Goal: Information Seeking & Learning: Learn about a topic

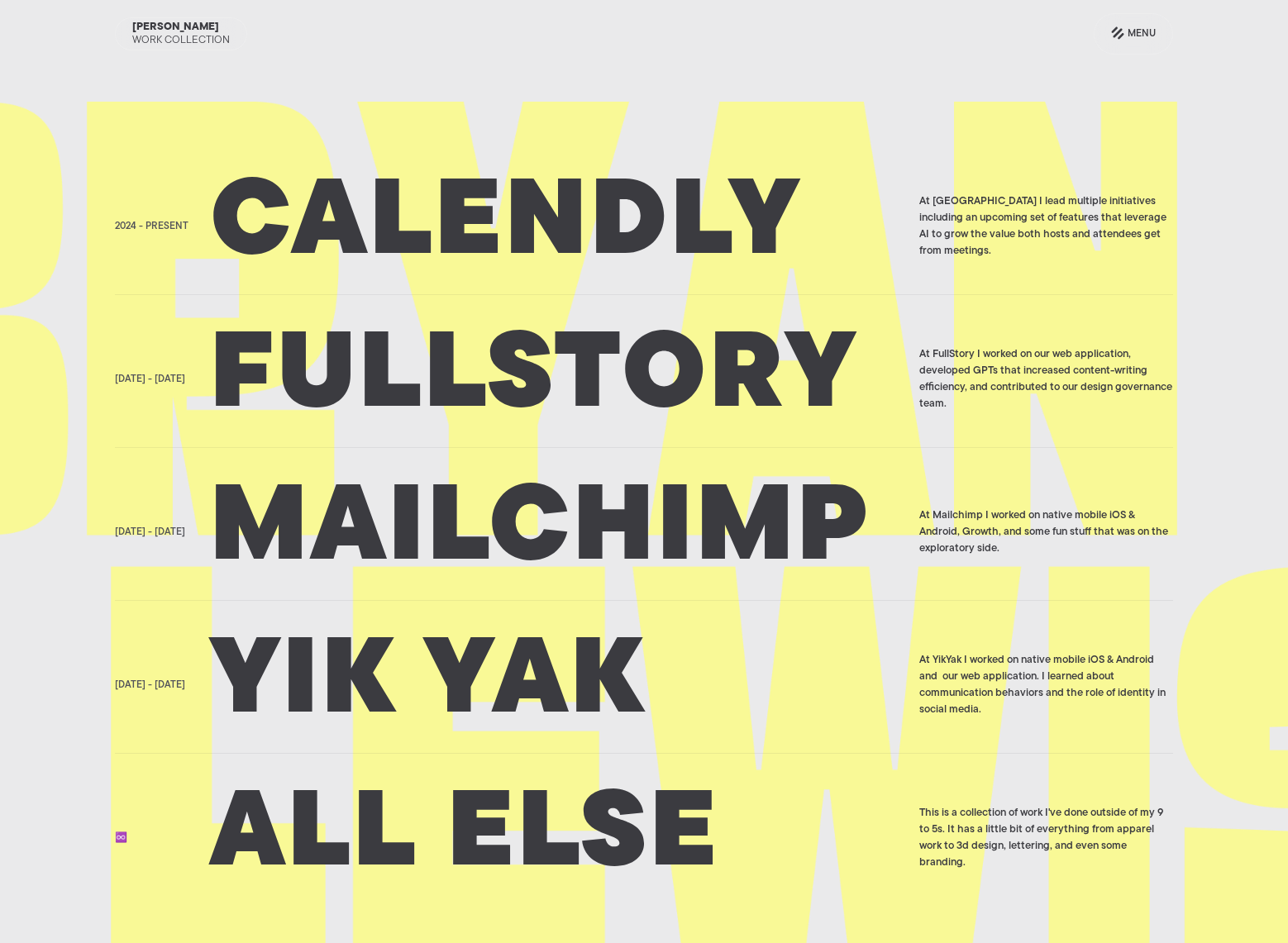
click at [717, 217] on h2 "Calendly" at bounding box center [559, 226] width 698 height 82
click at [583, 421] on h2 "Fullstory" at bounding box center [559, 379] width 698 height 82
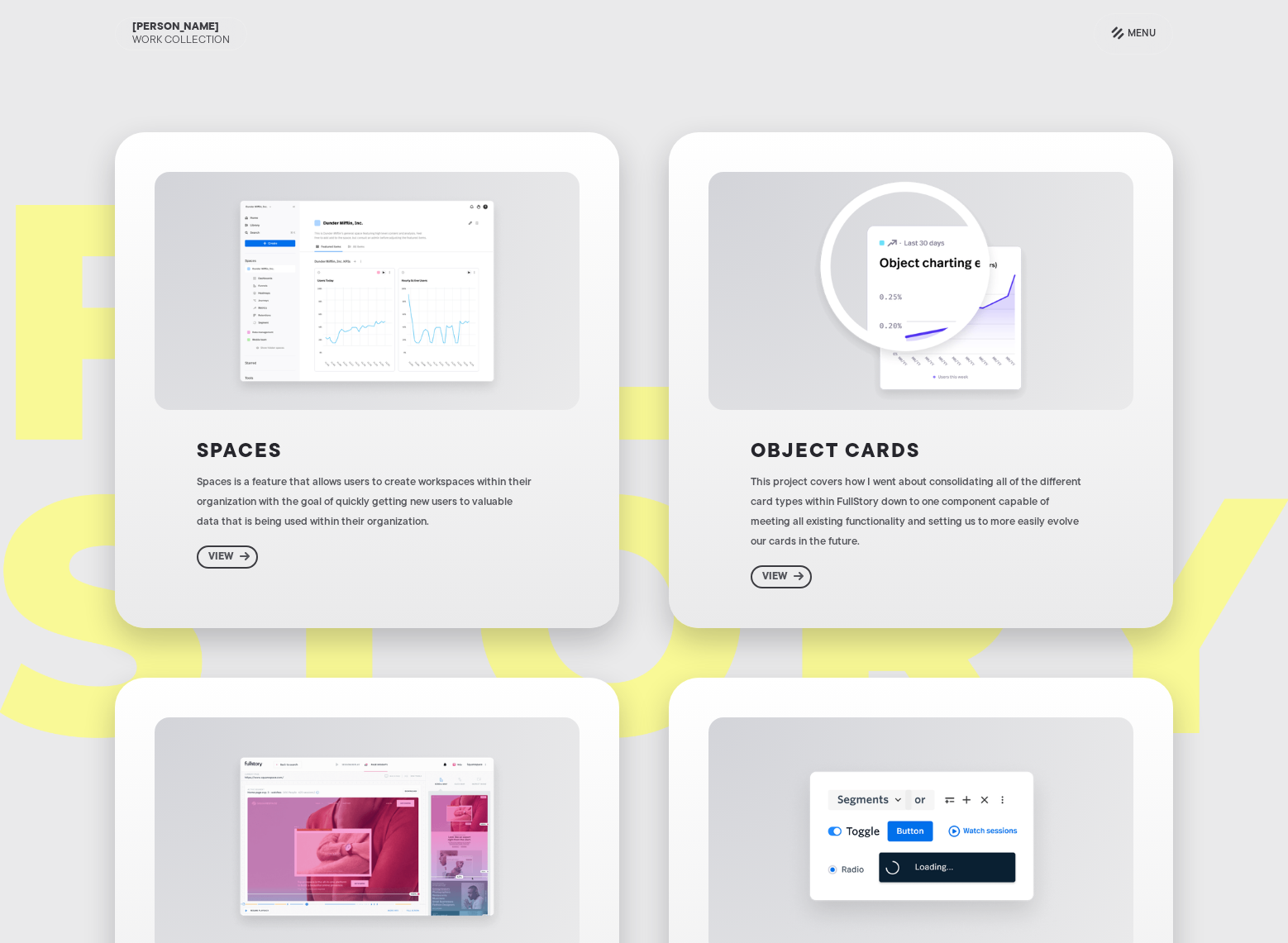
click at [591, 395] on div "Spaces Spaces is a feature that allows users to create workspaces within their …" at bounding box center [644, 923] width 1058 height 1581
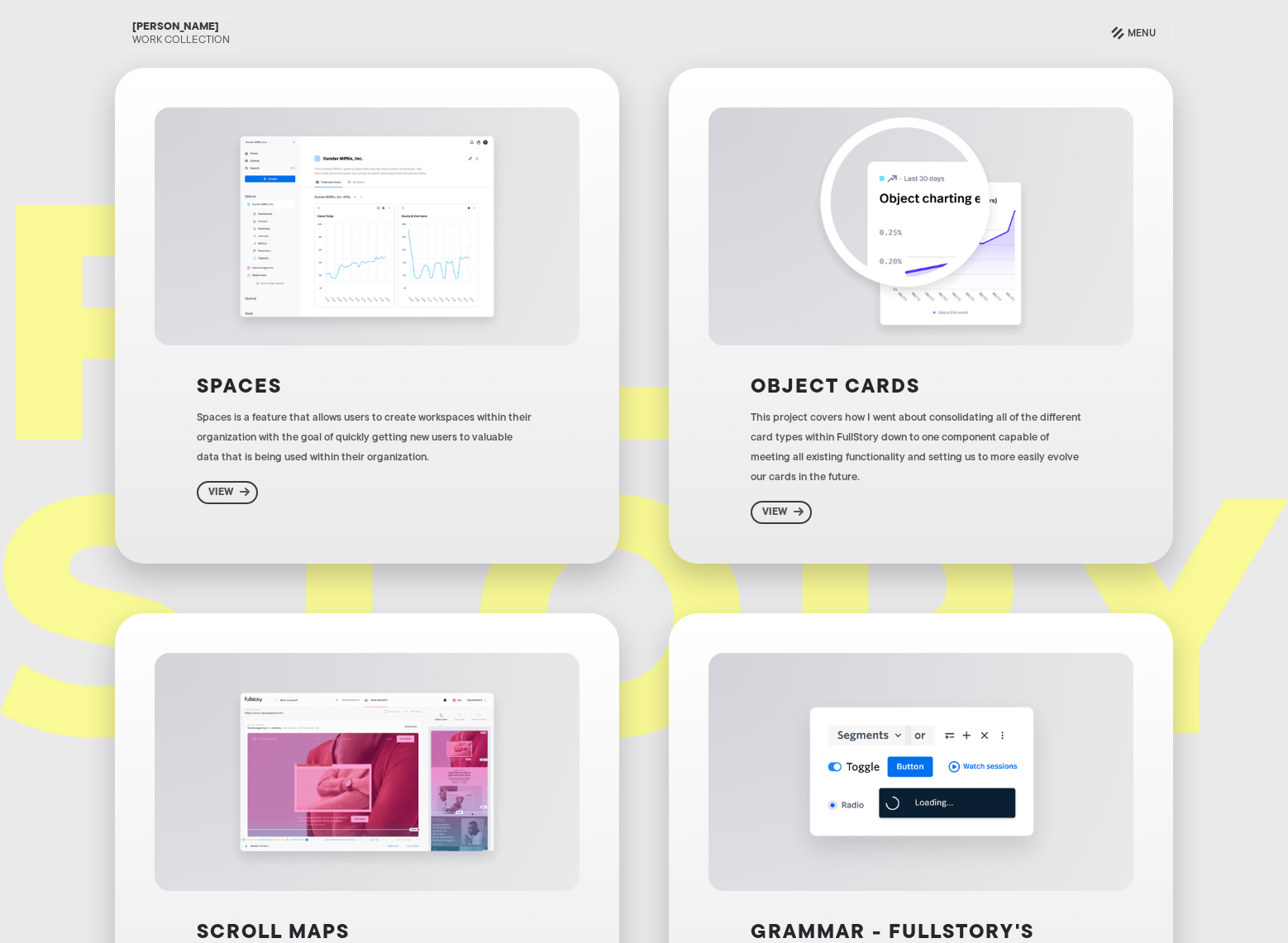
scroll to position [90, 0]
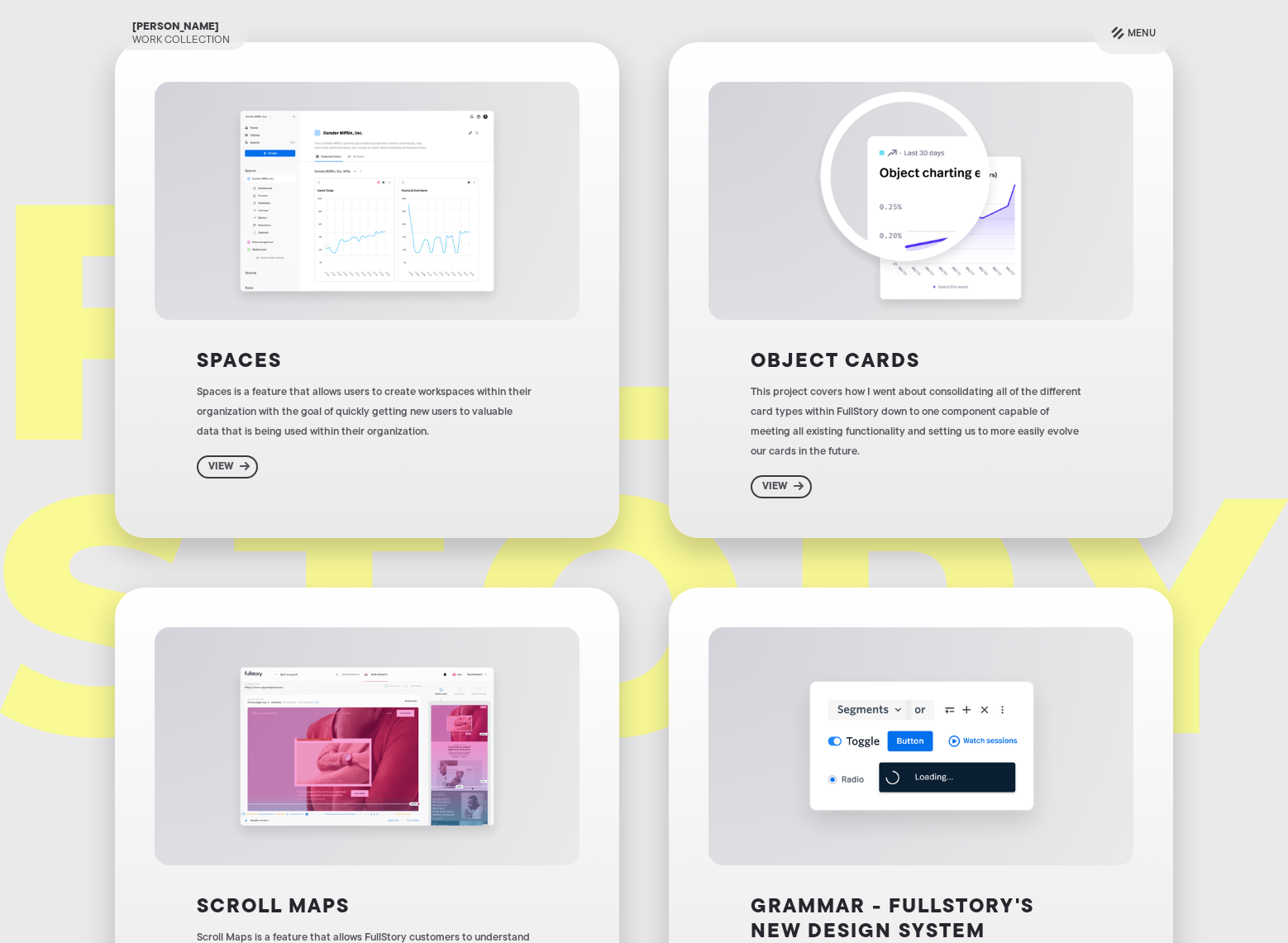
click at [309, 418] on div "Spaces is a feature that allows users to create workspaces within their organiz…" at bounding box center [366, 412] width 340 height 60
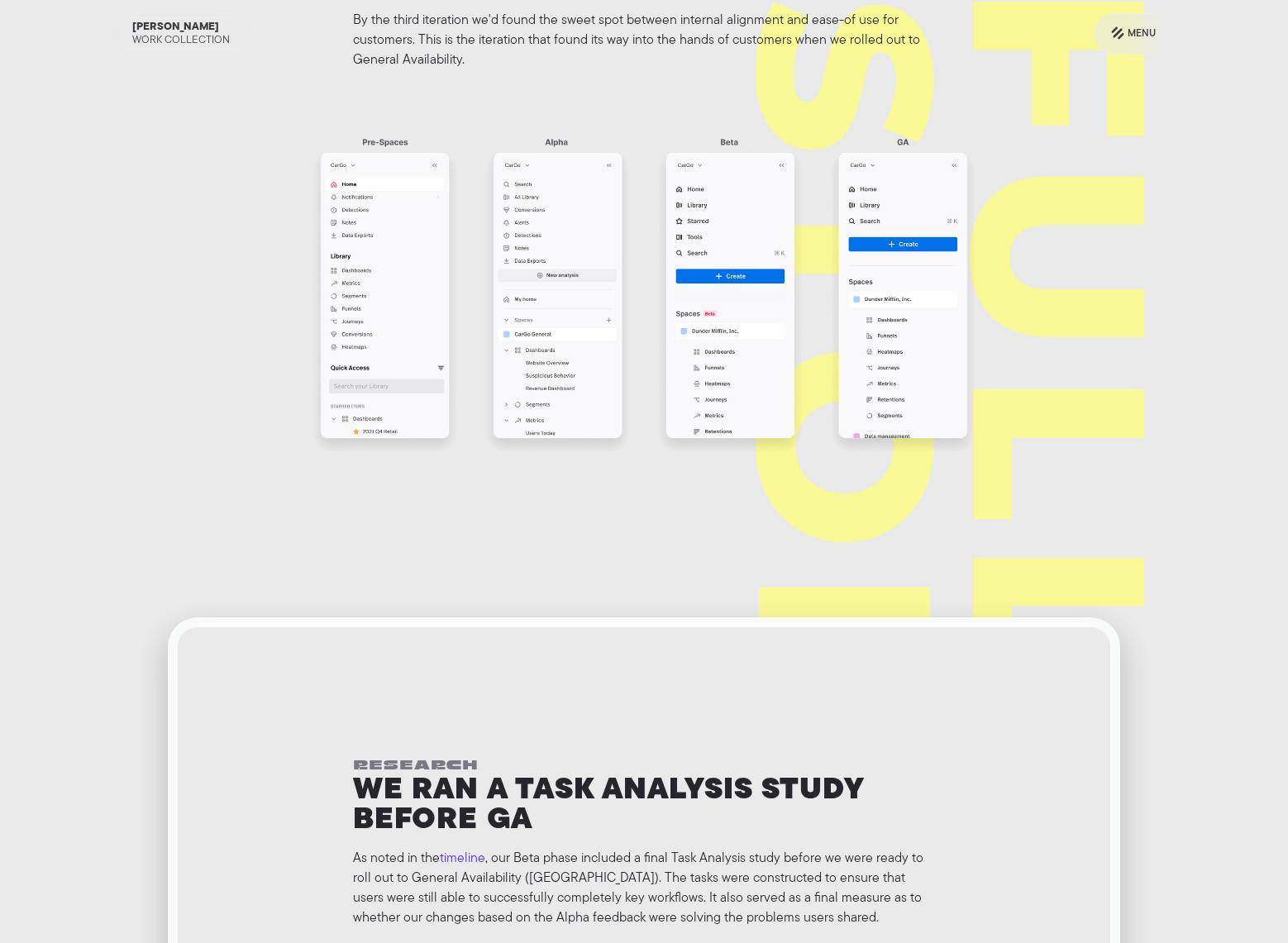
scroll to position [5462, 0]
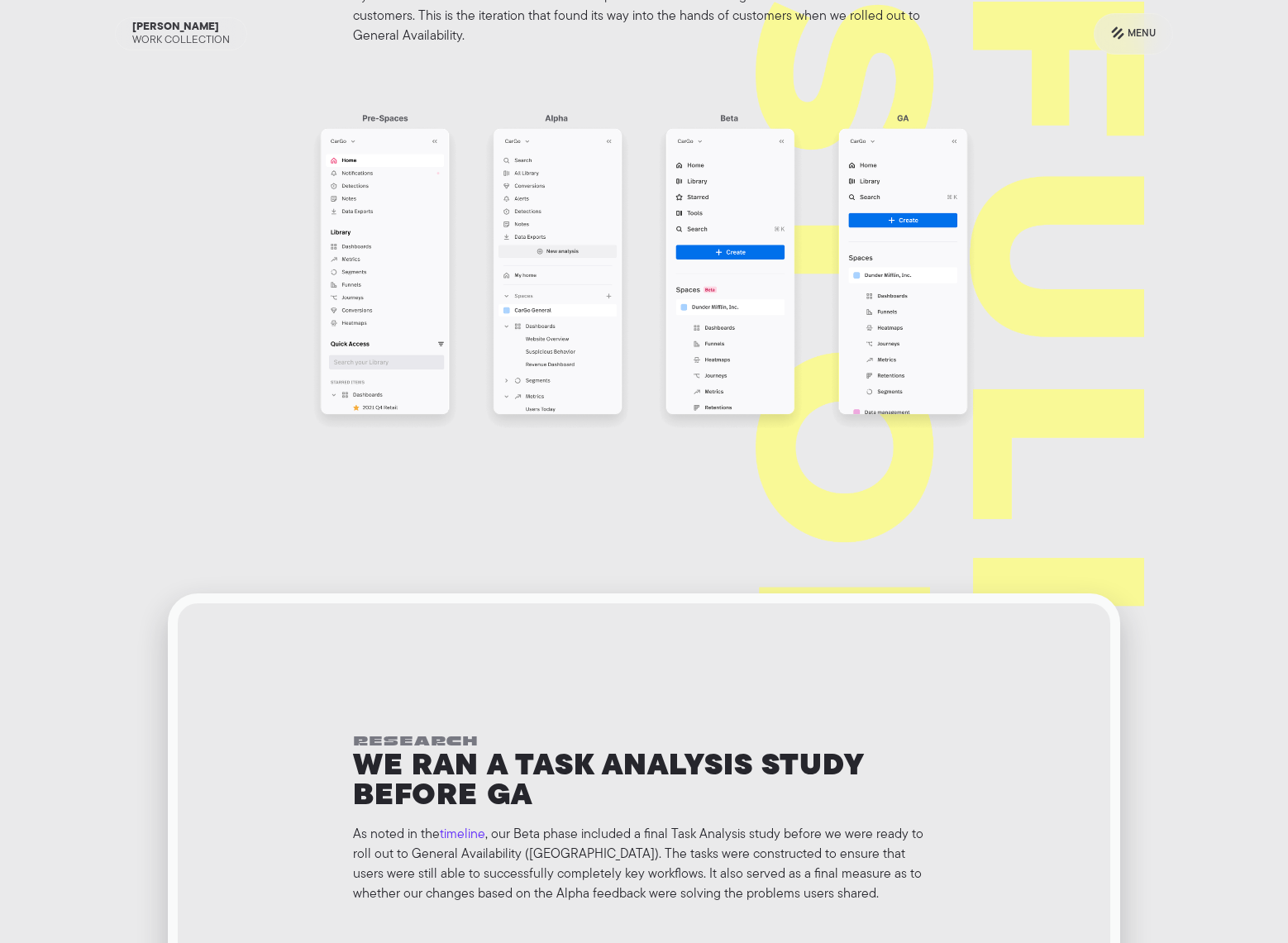
click at [558, 314] on img "open lightbox" at bounding box center [644, 268] width 677 height 337
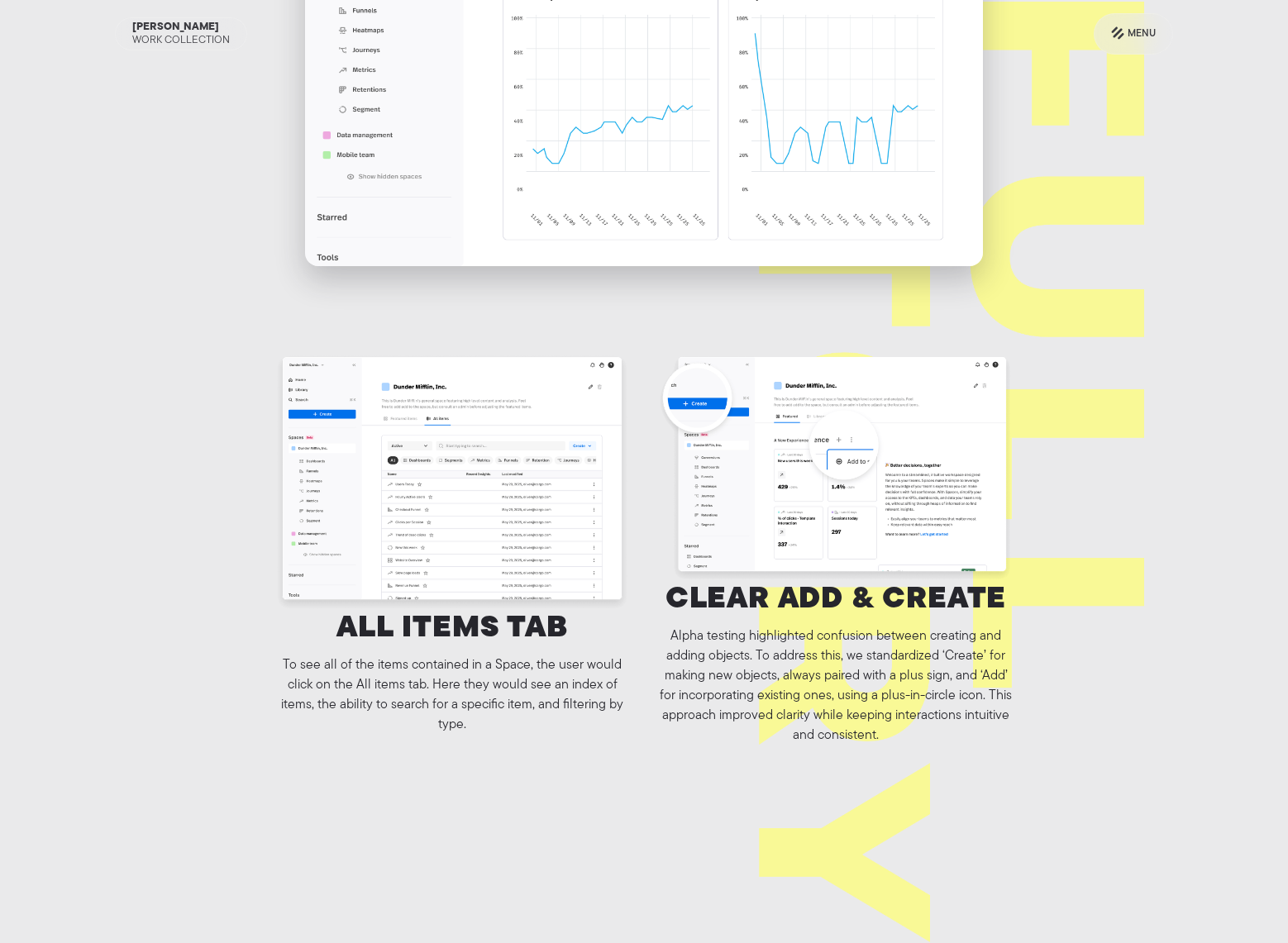
scroll to position [7540, 0]
click at [466, 482] on img "open lightbox" at bounding box center [452, 482] width 357 height 260
click at [840, 461] on img "open lightbox" at bounding box center [835, 467] width 357 height 231
click at [491, 503] on img "open lightbox" at bounding box center [452, 482] width 357 height 260
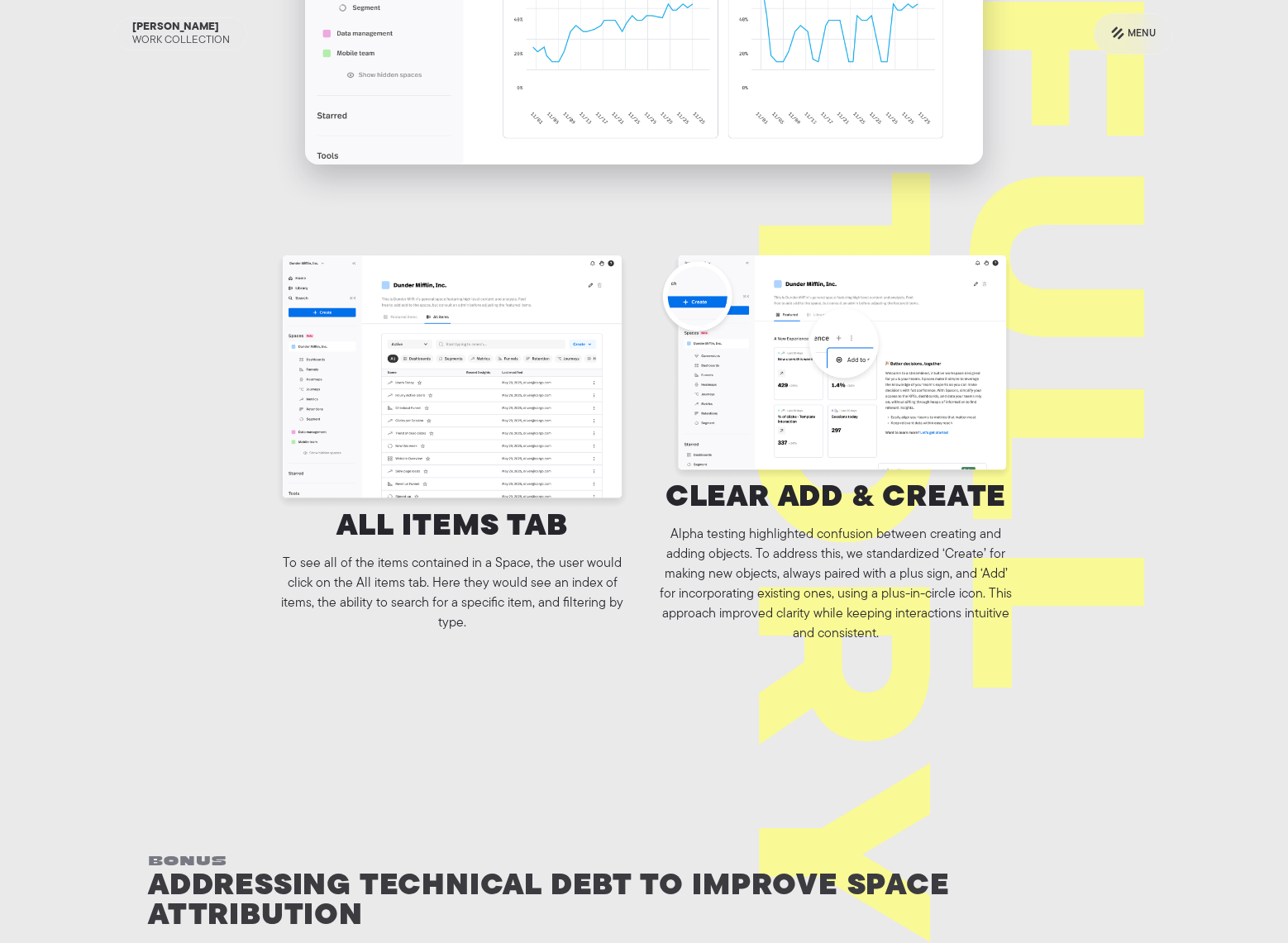
scroll to position [7639, 0]
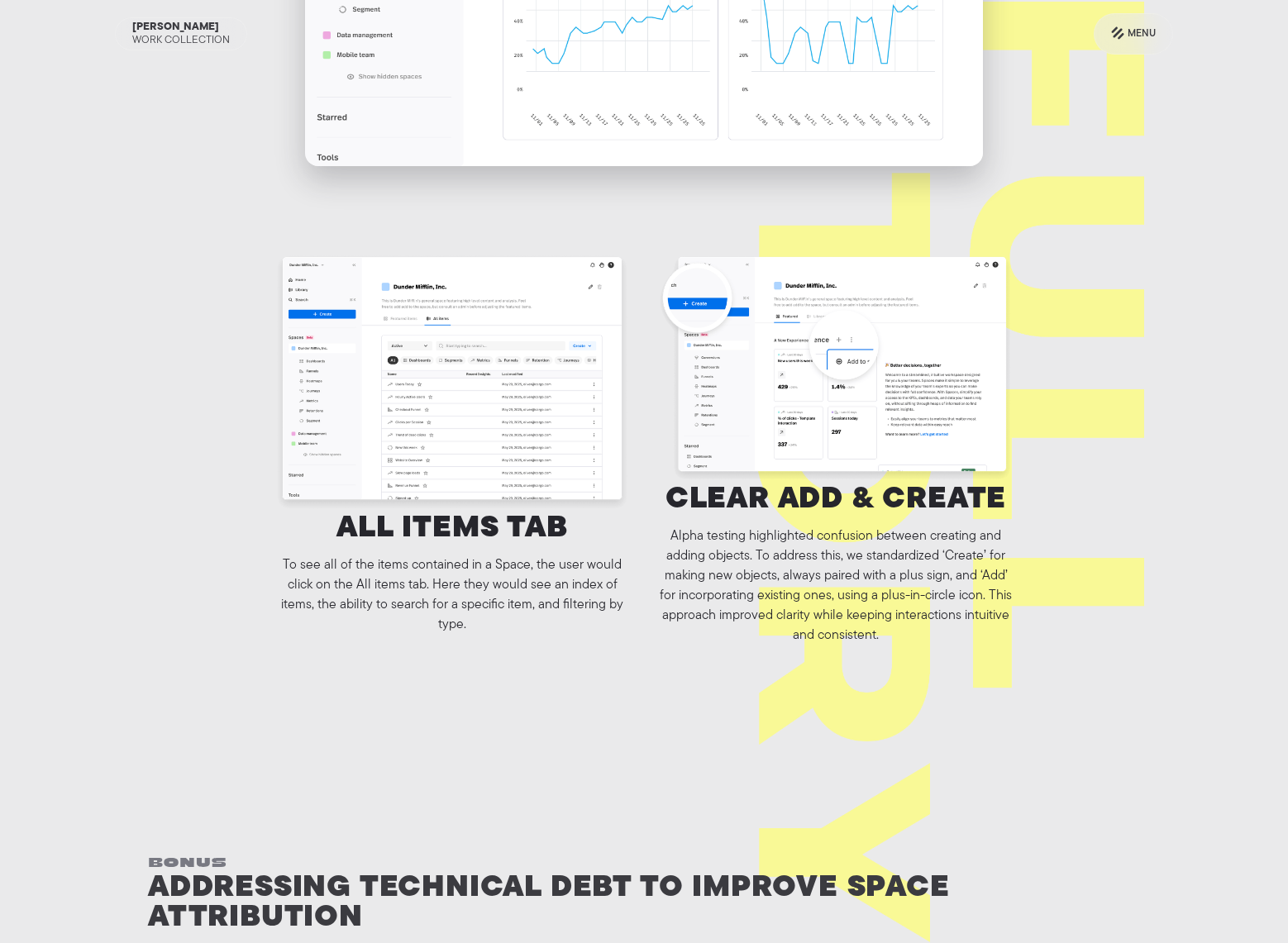
click at [455, 351] on img "open lightbox" at bounding box center [452, 382] width 357 height 260
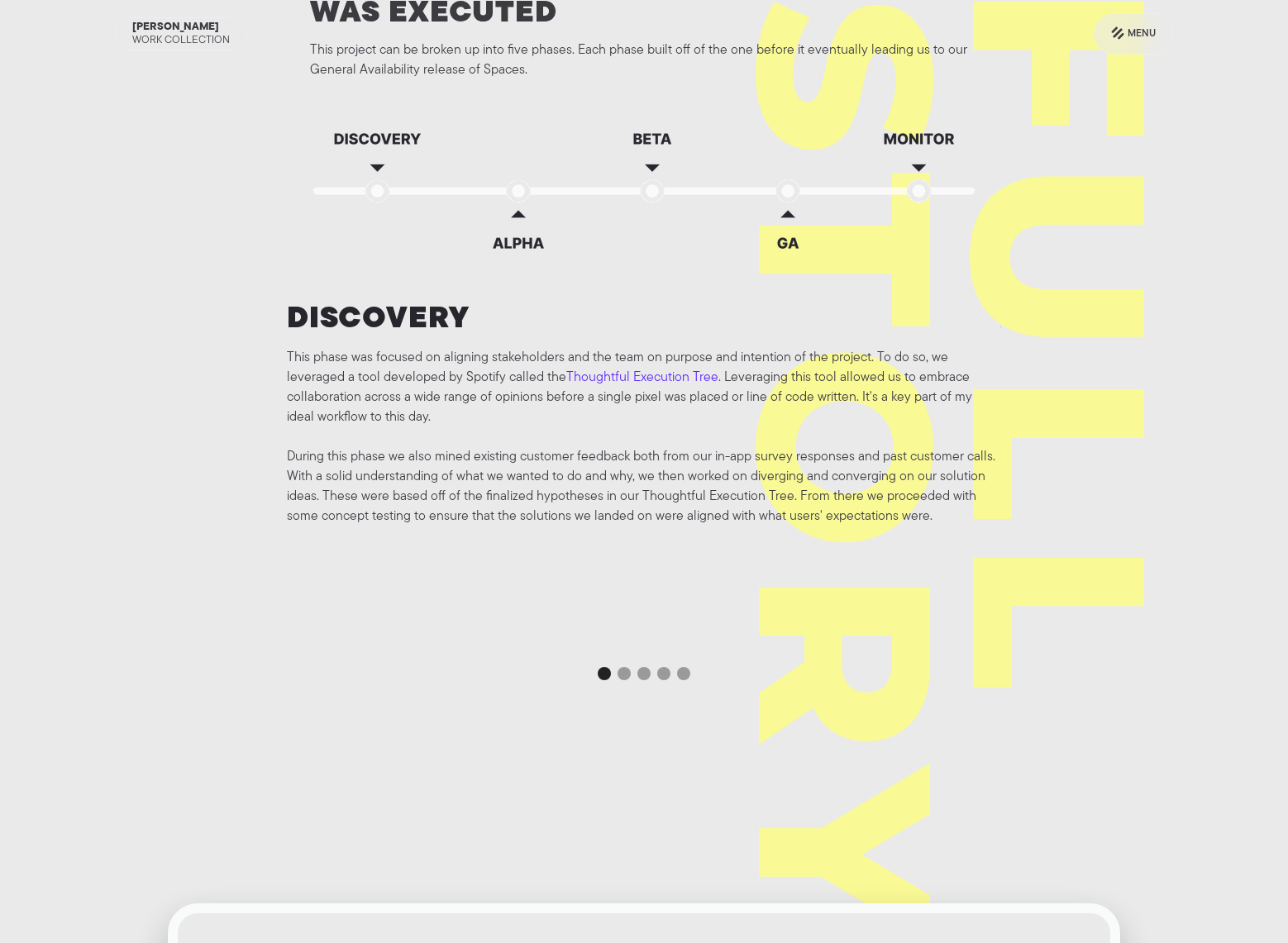
scroll to position [3164, 0]
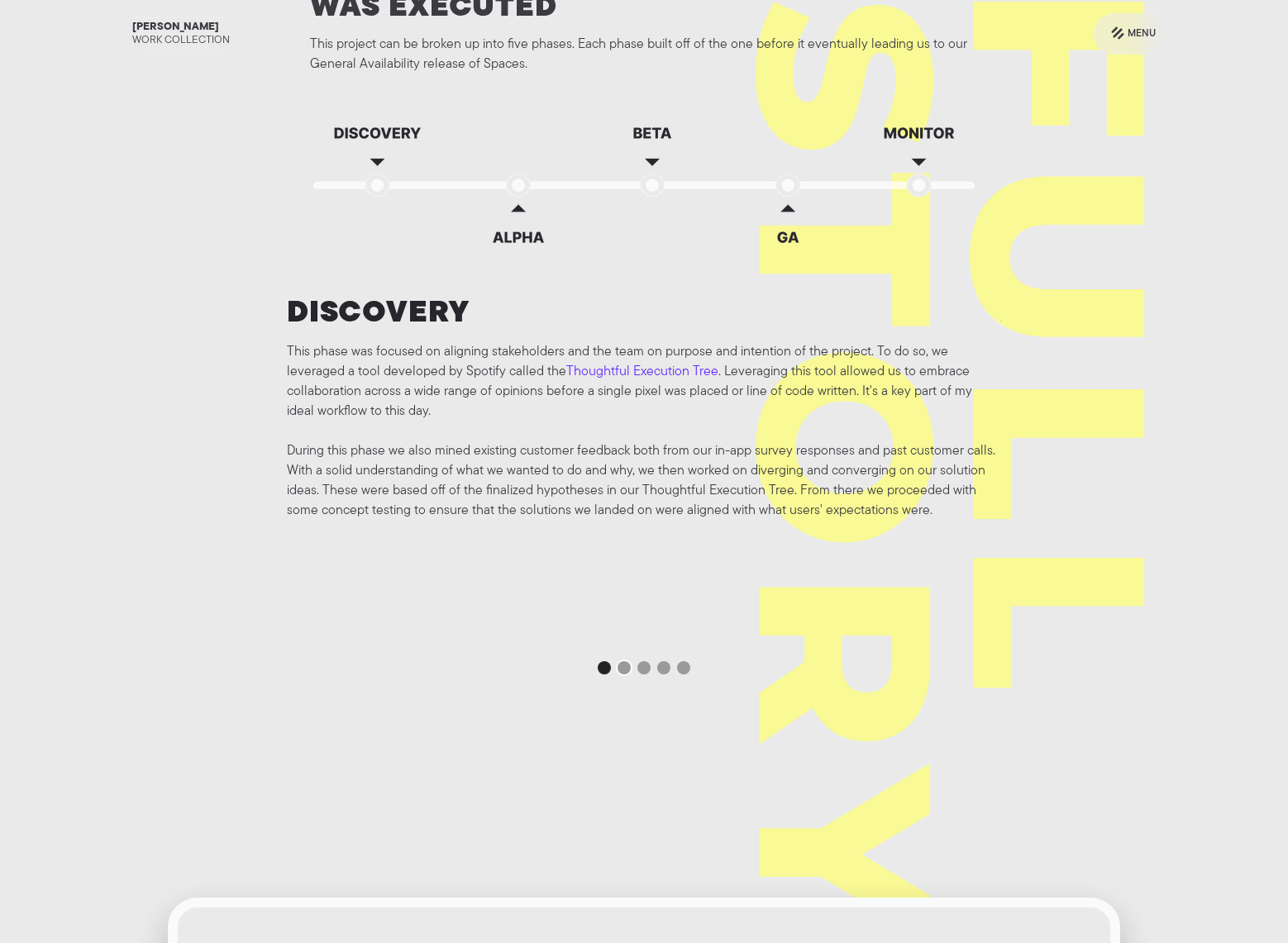
click at [625, 661] on div "Show slide 2 of 5" at bounding box center [624, 668] width 13 height 13
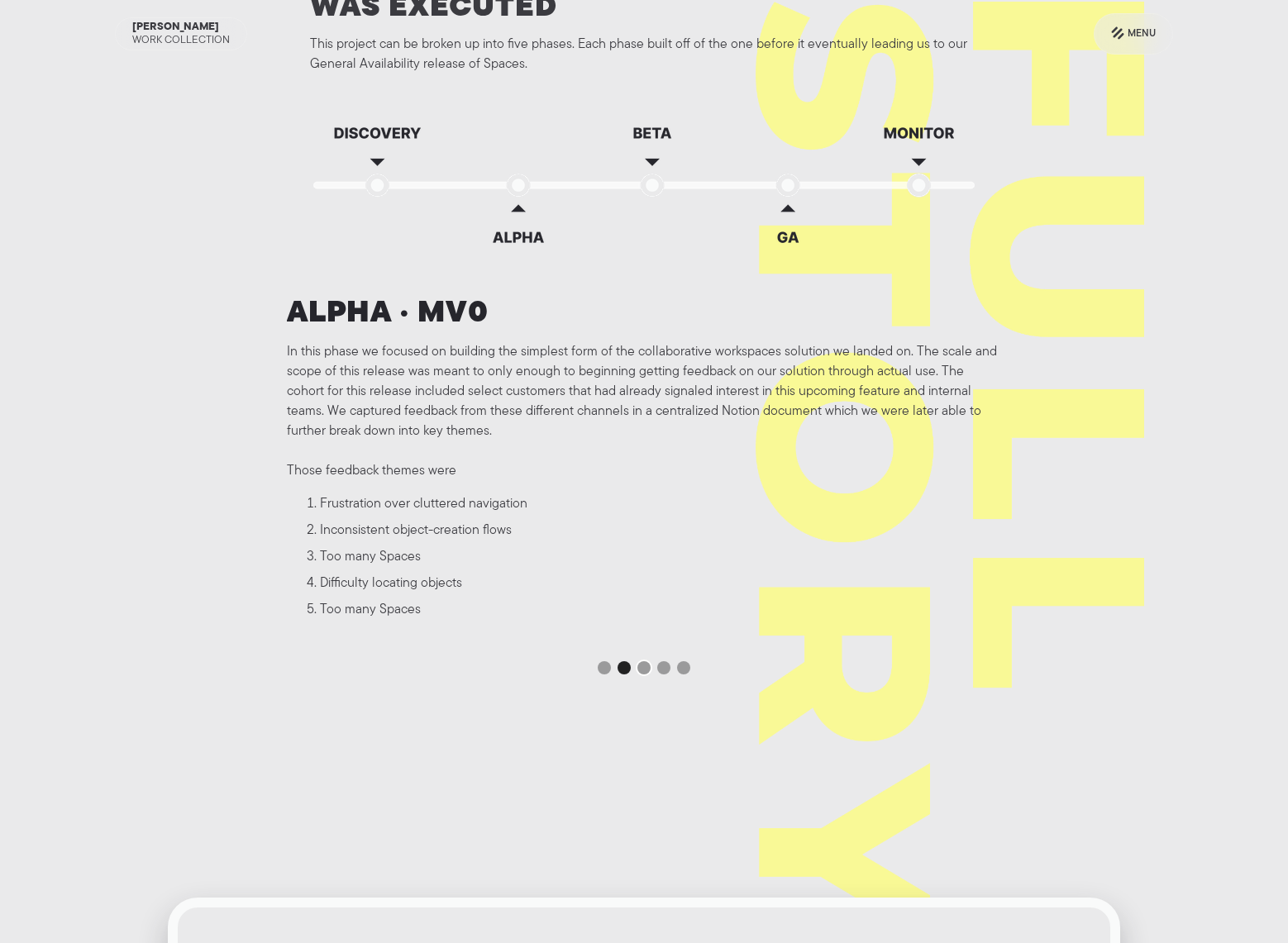
click at [638, 661] on div "Show slide 3 of 5" at bounding box center [644, 668] width 13 height 13
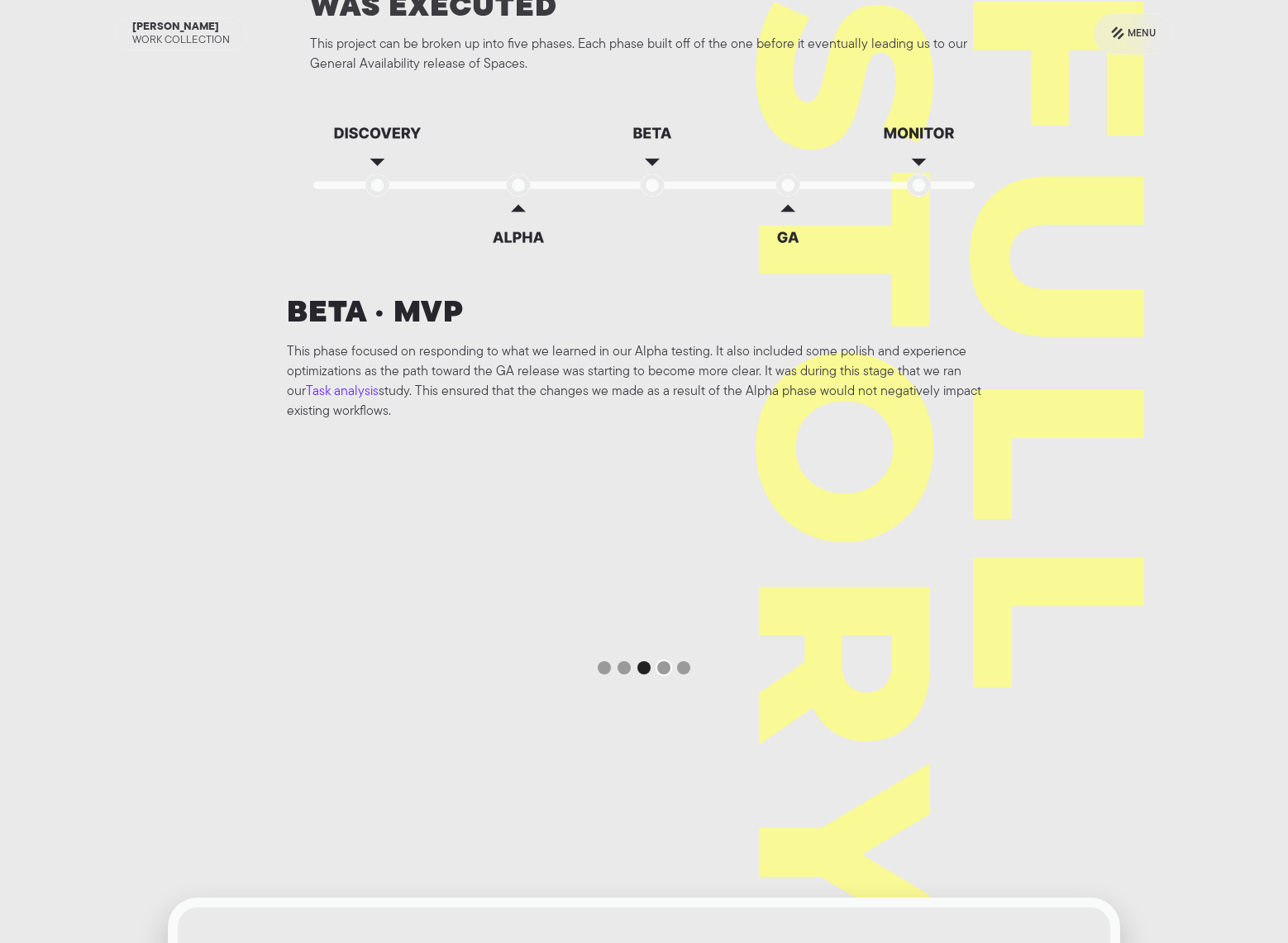
click at [662, 661] on div "Show slide 4 of 5" at bounding box center [663, 668] width 13 height 13
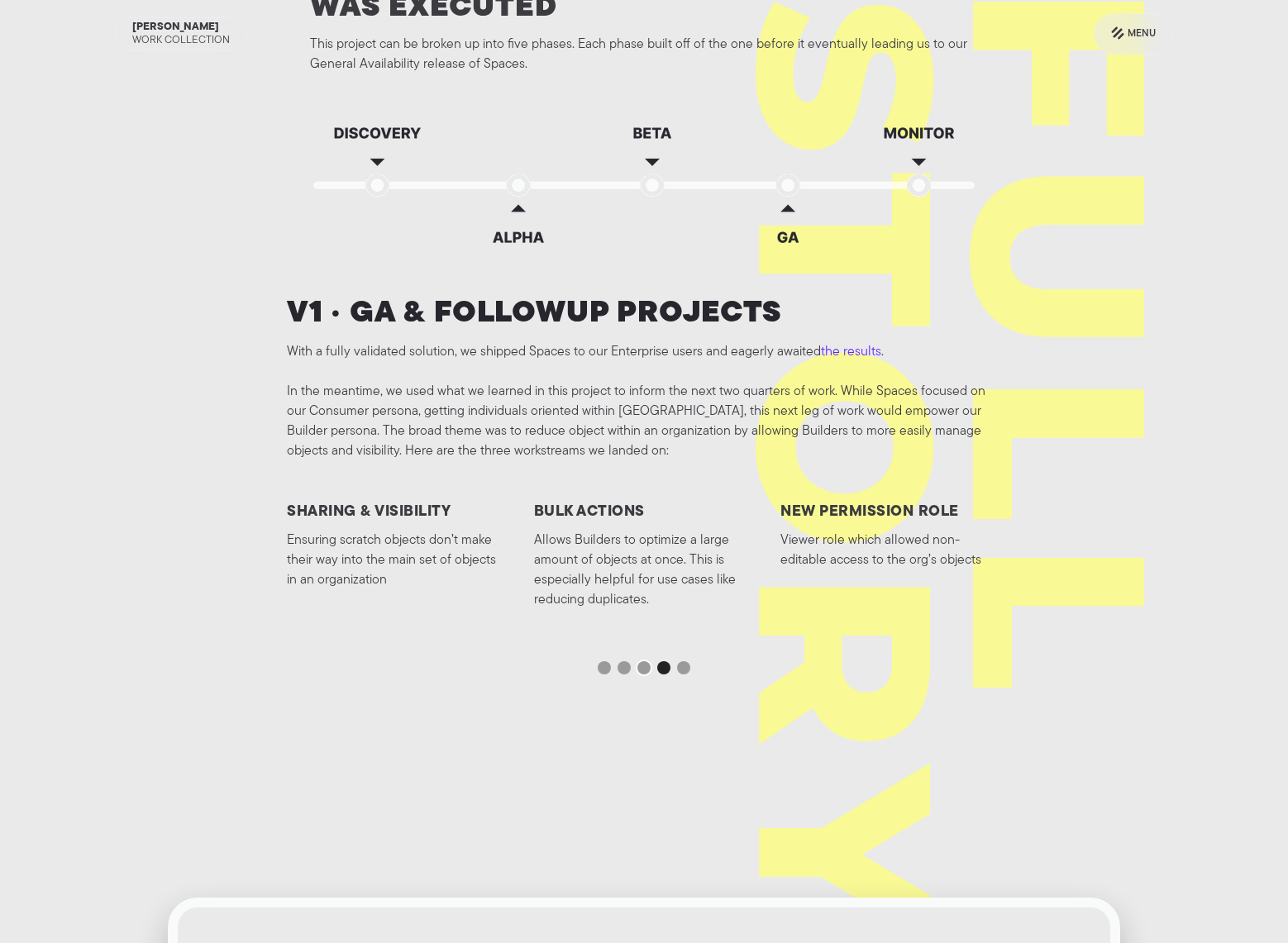
click at [649, 661] on div "Show slide 3 of 5" at bounding box center [644, 668] width 13 height 13
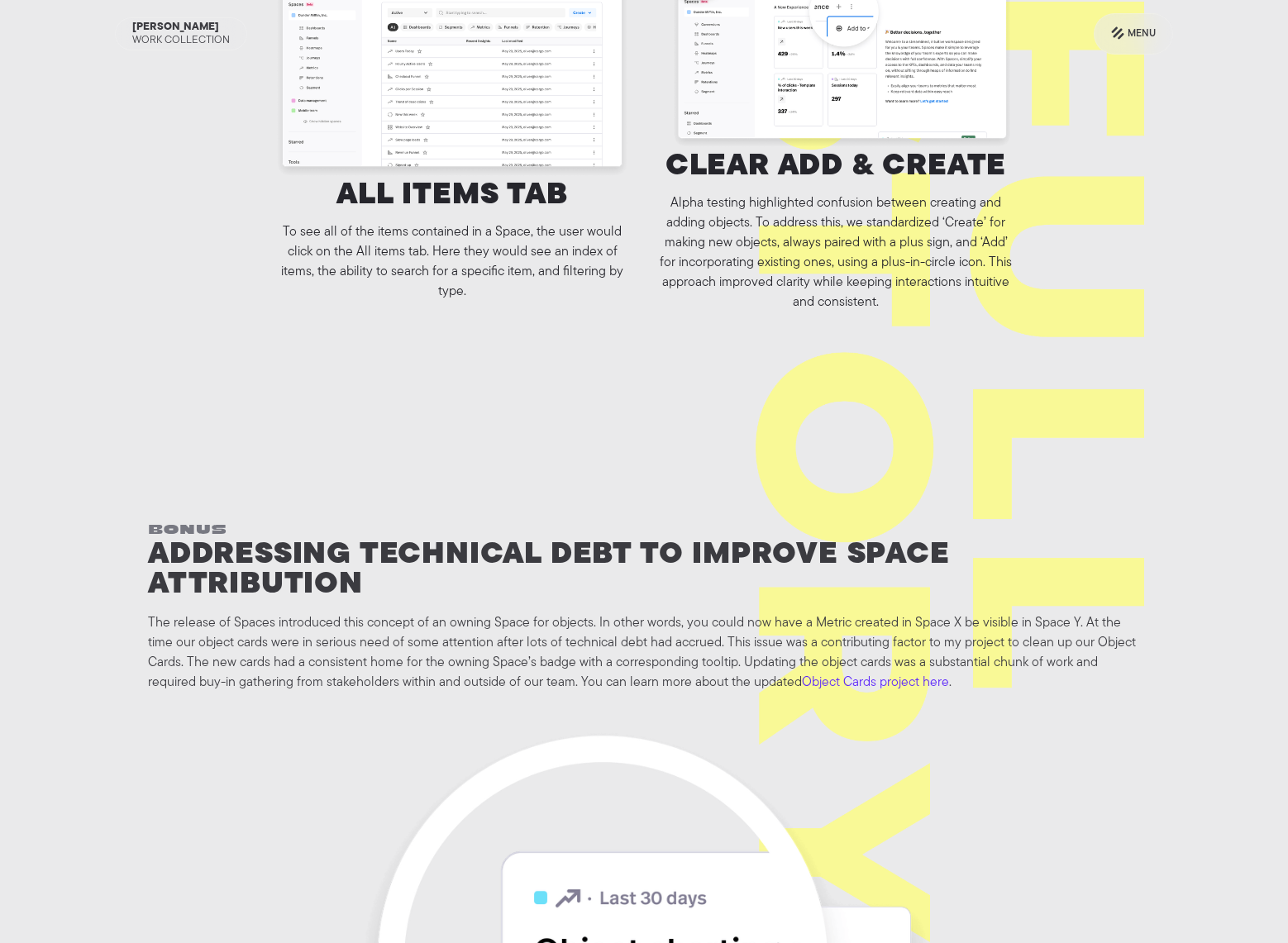
scroll to position [7786, 0]
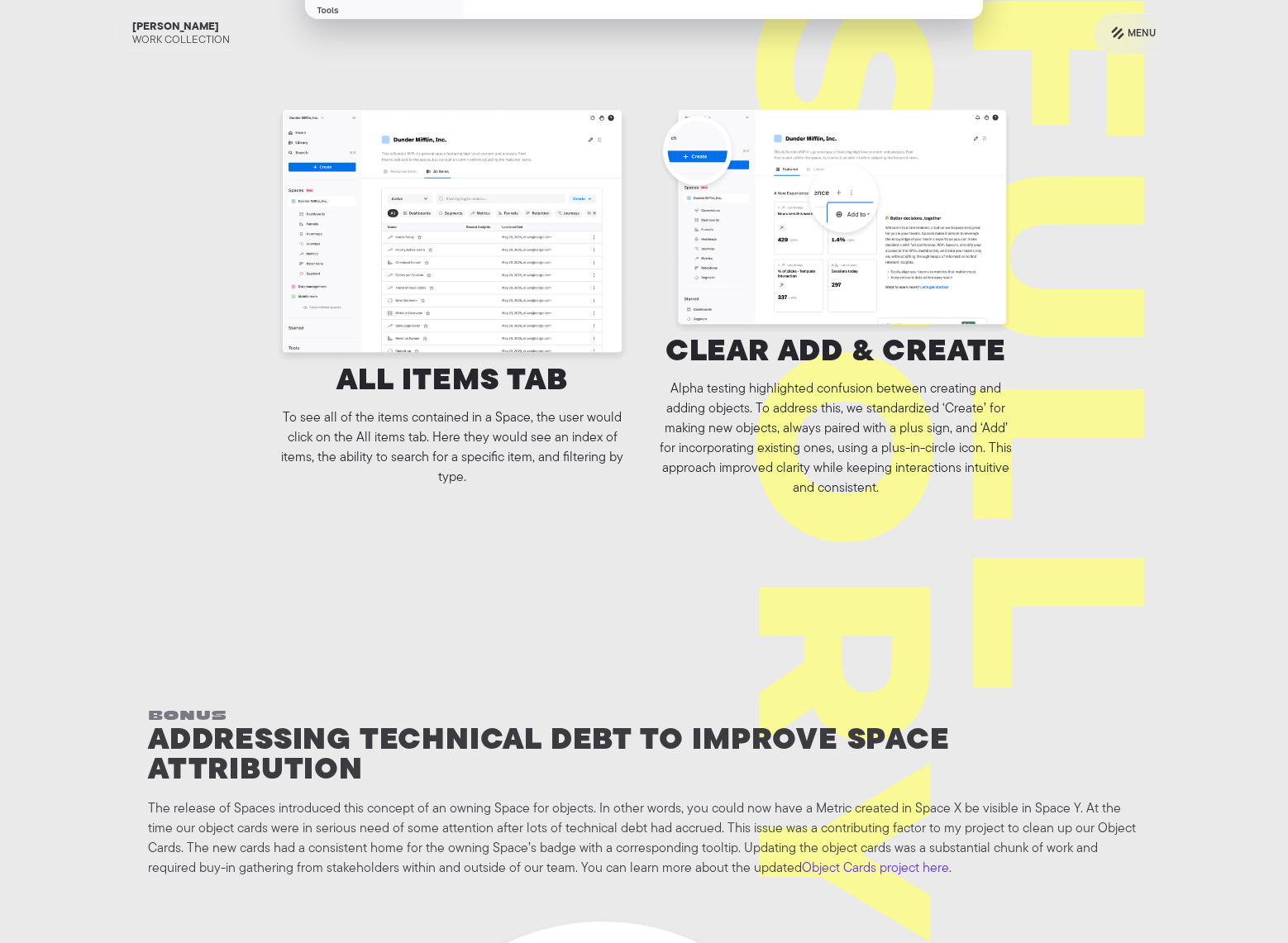
click at [428, 226] on img "open lightbox" at bounding box center [452, 235] width 357 height 260
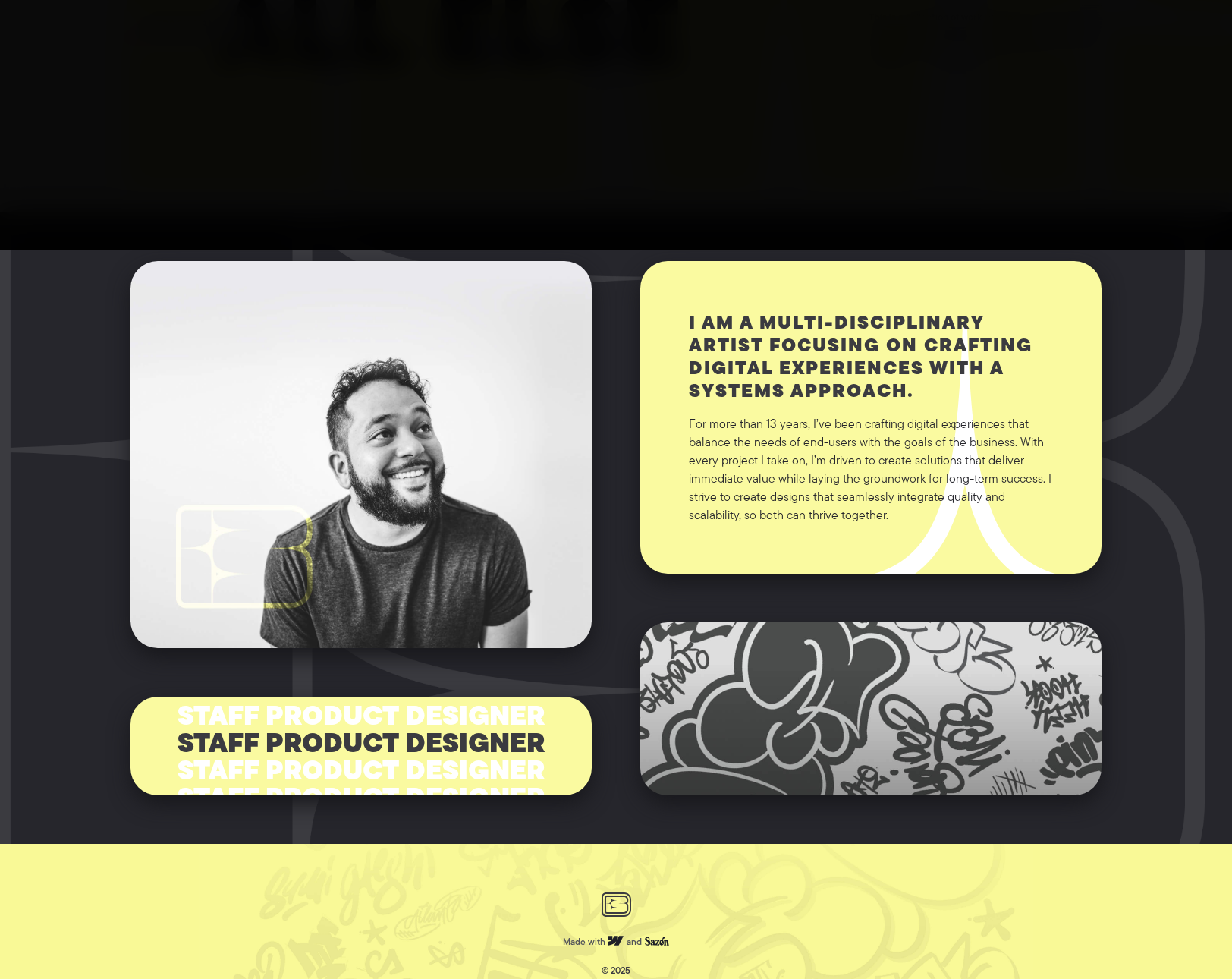
scroll to position [777, 0]
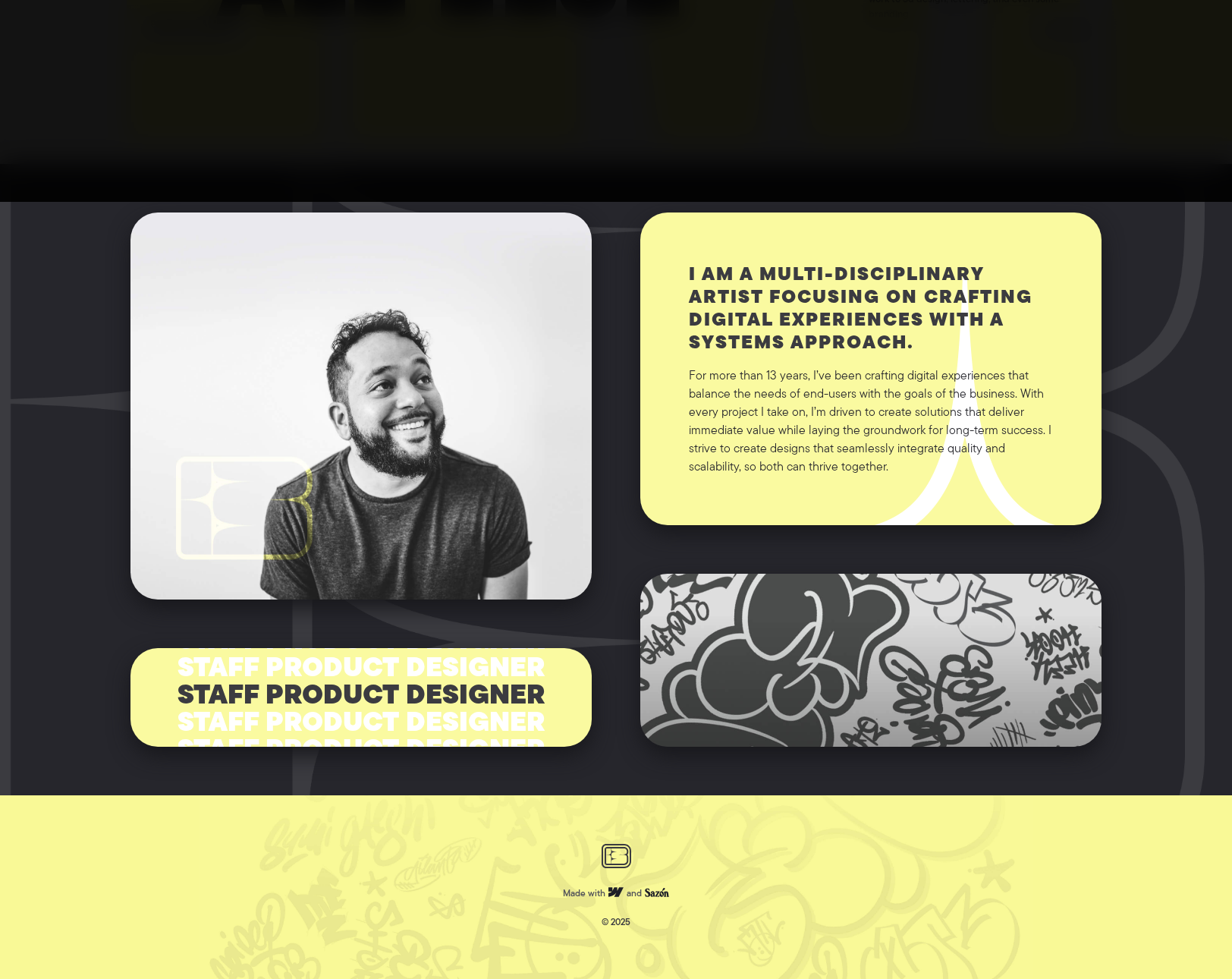
click at [397, 386] on div at bounding box center [361, 406] width 461 height 387
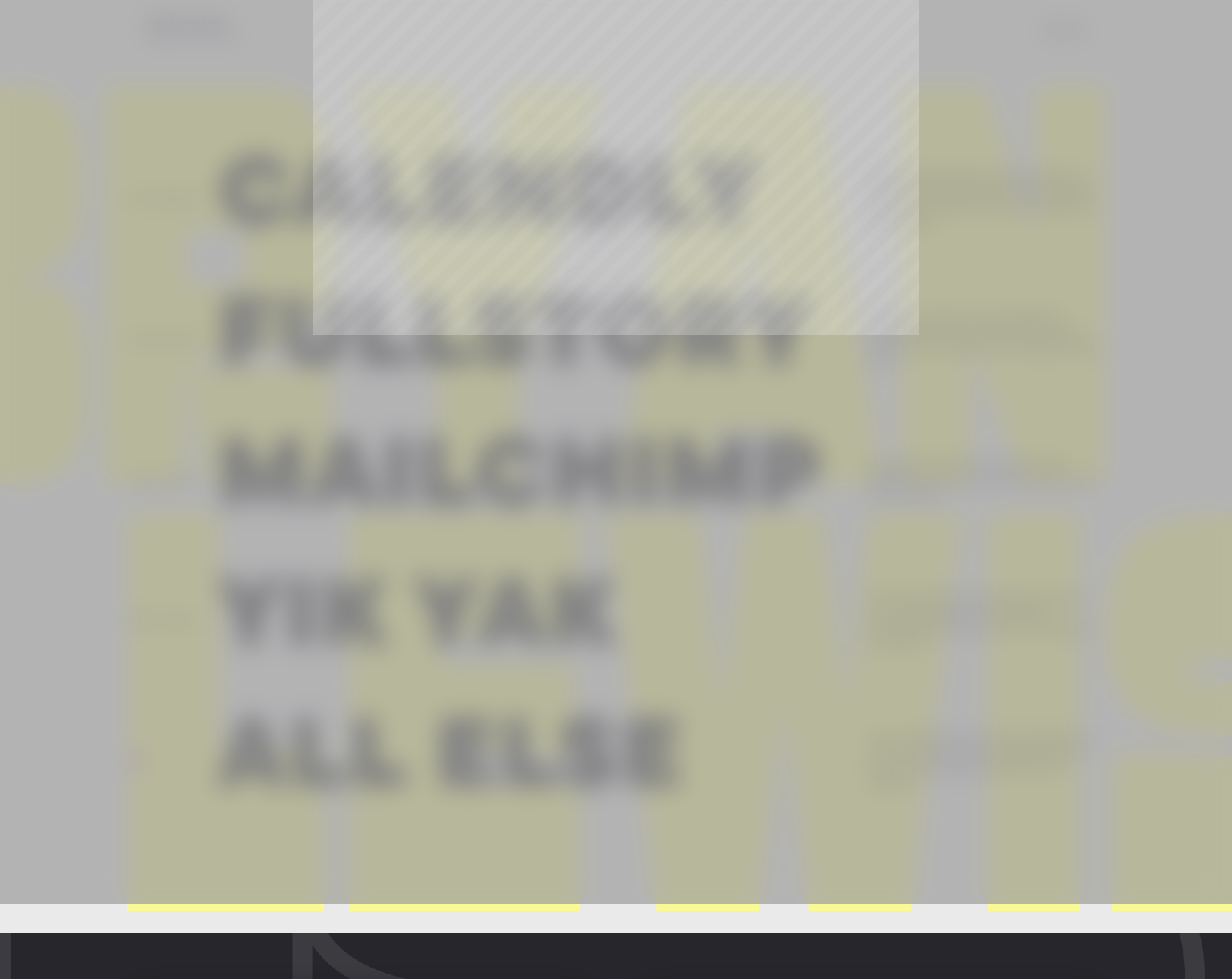
scroll to position [0, 0]
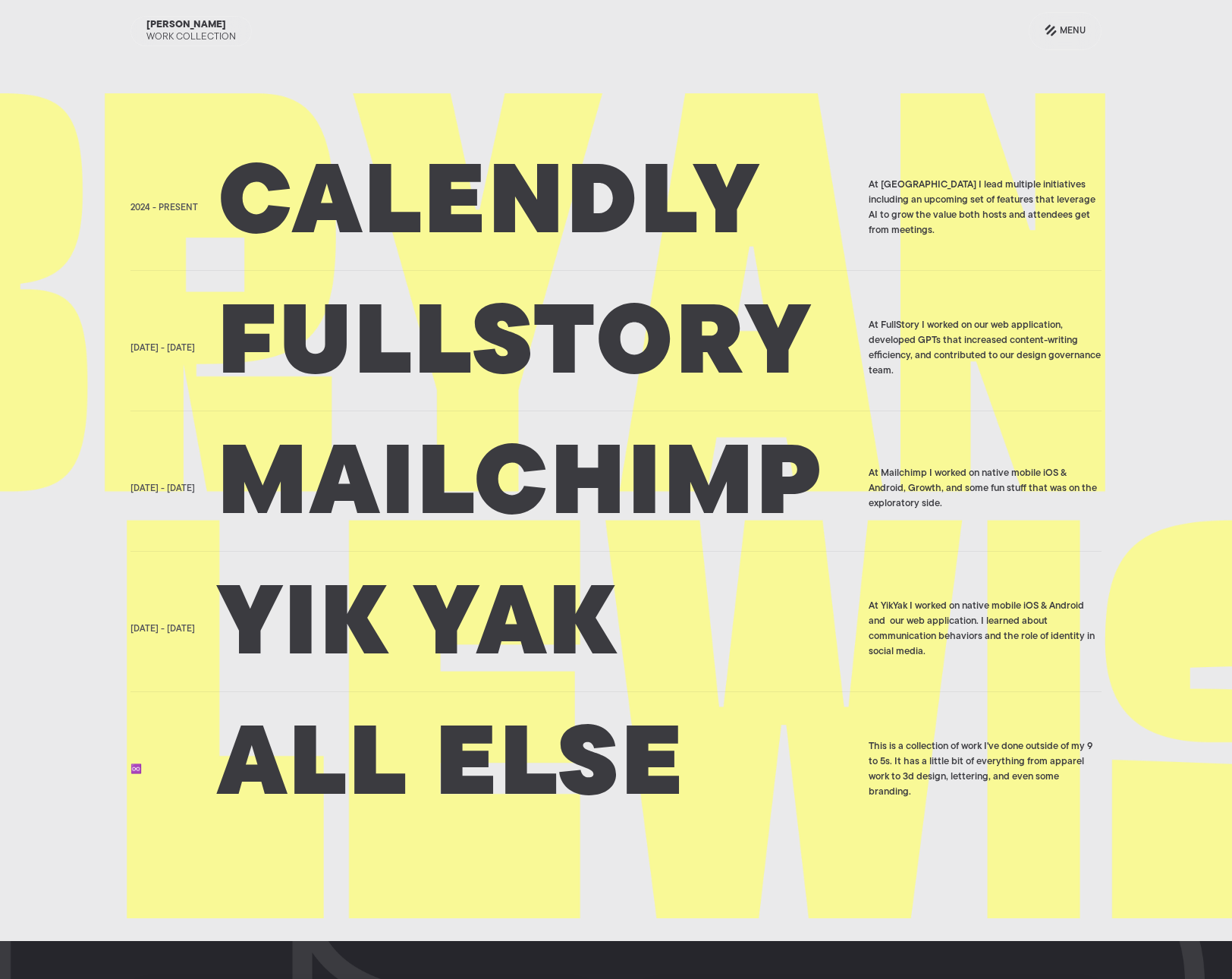
click at [412, 357] on h2 "Fullstory" at bounding box center [538, 348] width 641 height 76
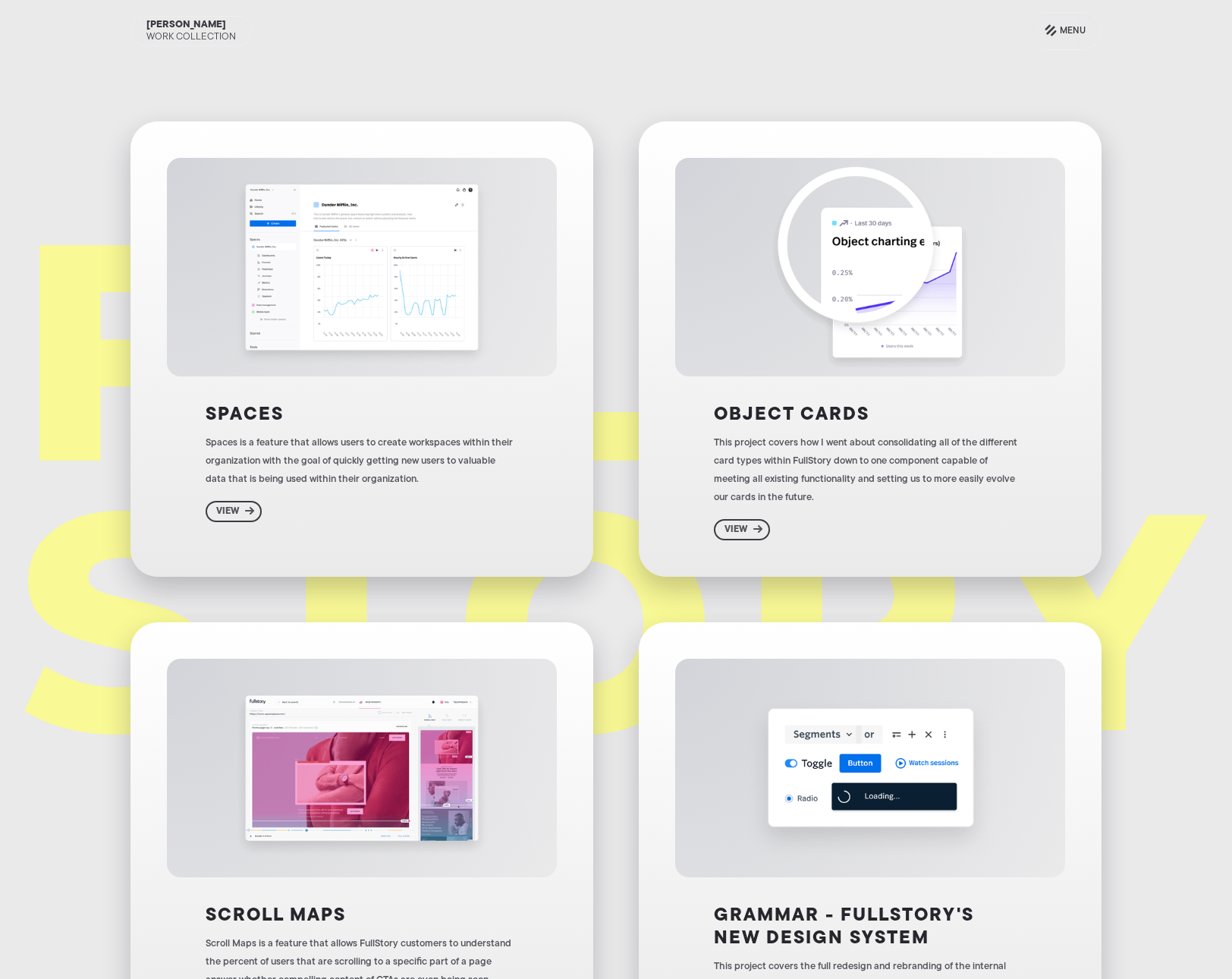
click at [484, 427] on div "Spaces Spaces is a feature that allows users to create workspaces within their …" at bounding box center [361, 461] width 311 height 122
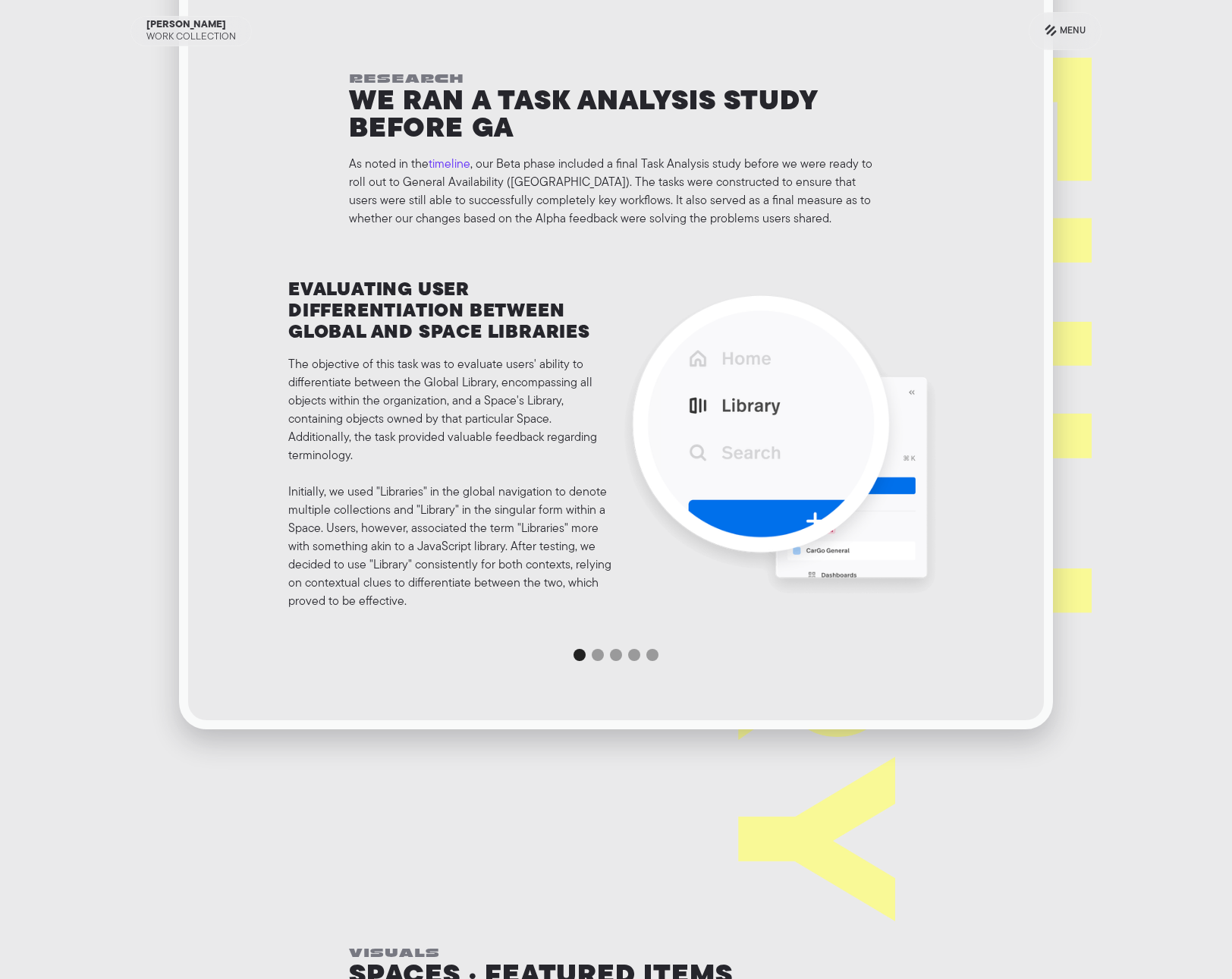
scroll to position [5595, 0]
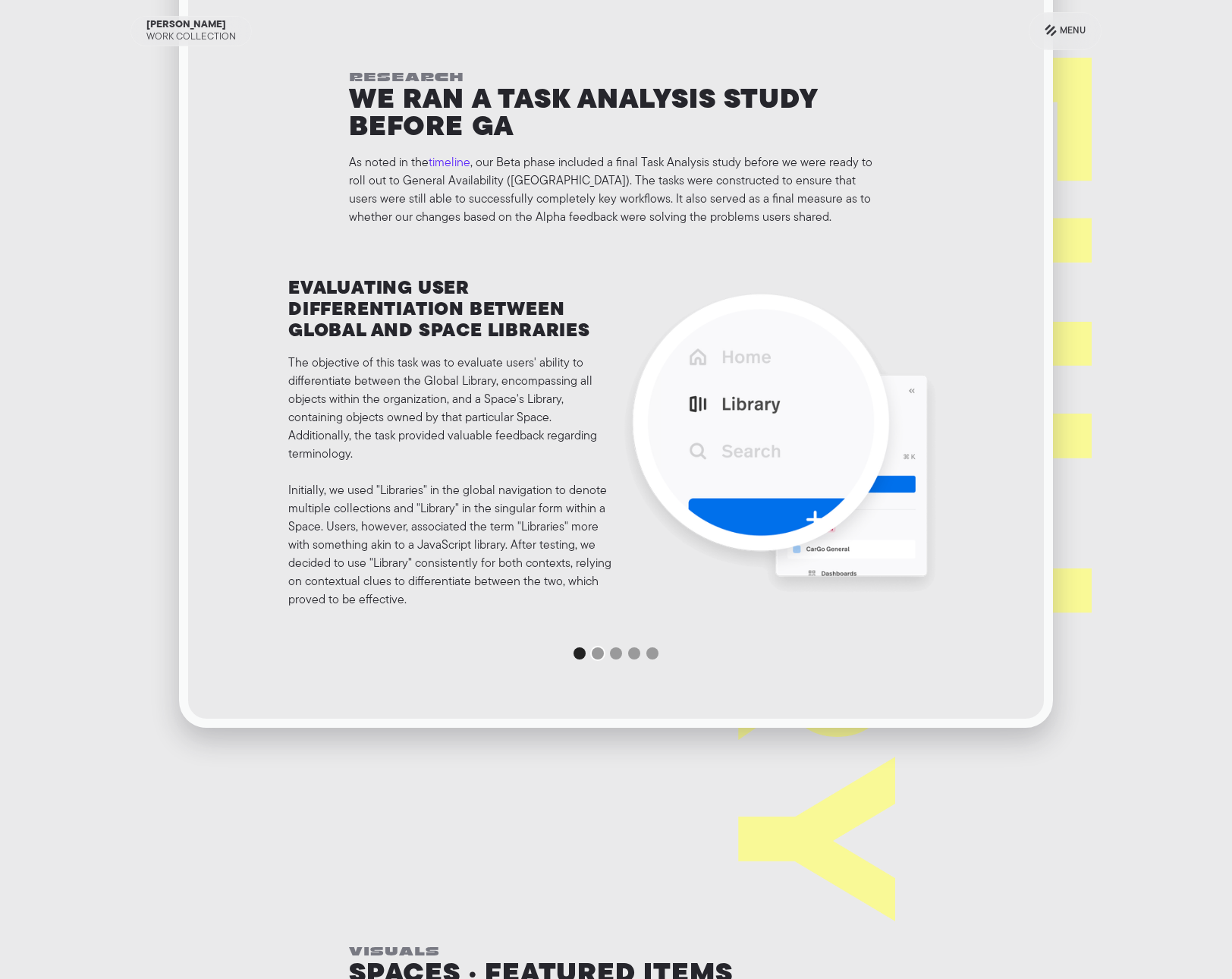
click at [592, 653] on div "Show slide 2 of 5" at bounding box center [597, 653] width 12 height 12
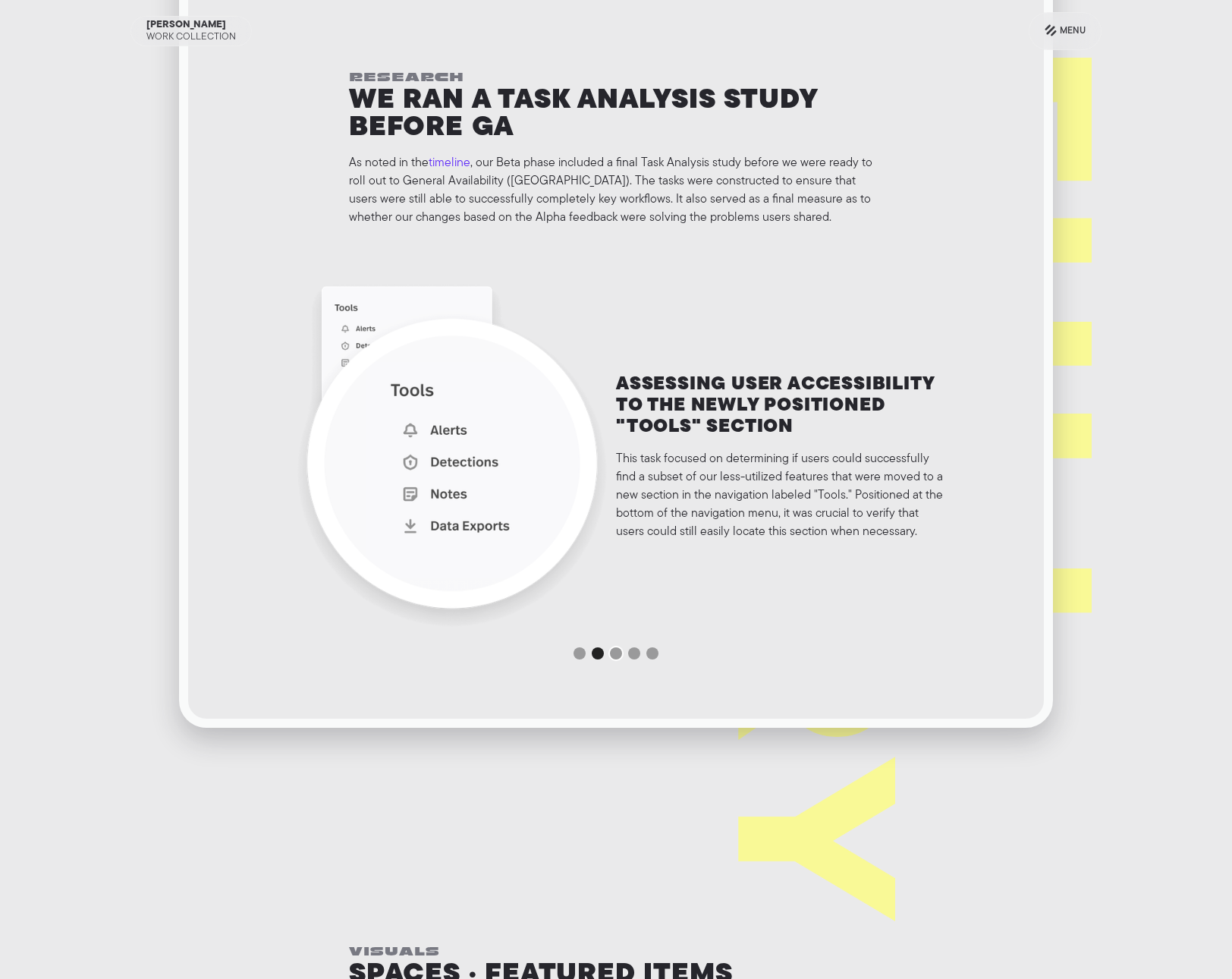
click at [611, 653] on div "Show slide 3 of 5" at bounding box center [616, 653] width 12 height 12
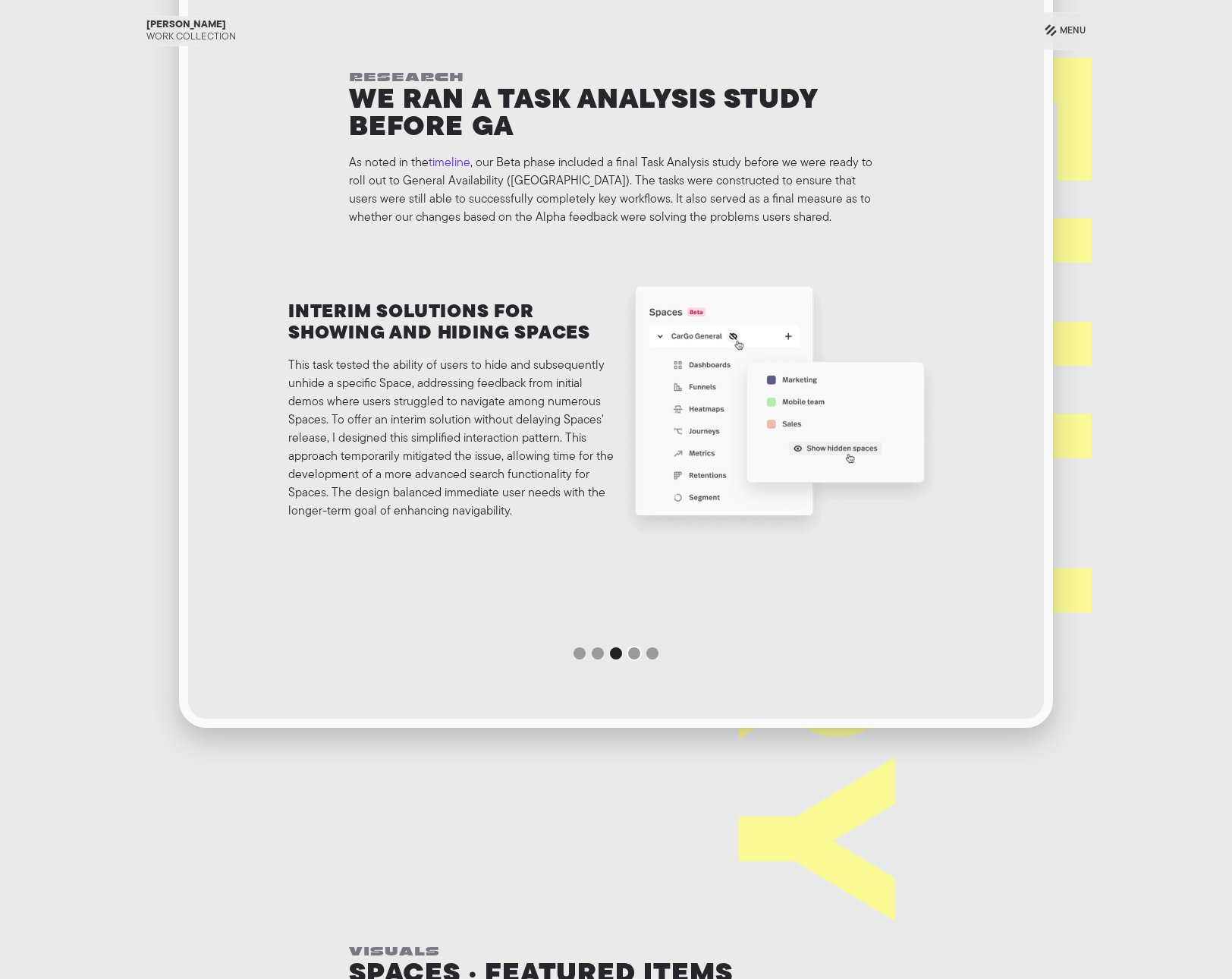
click at [632, 656] on div "Show slide 4 of 5" at bounding box center [633, 653] width 12 height 12
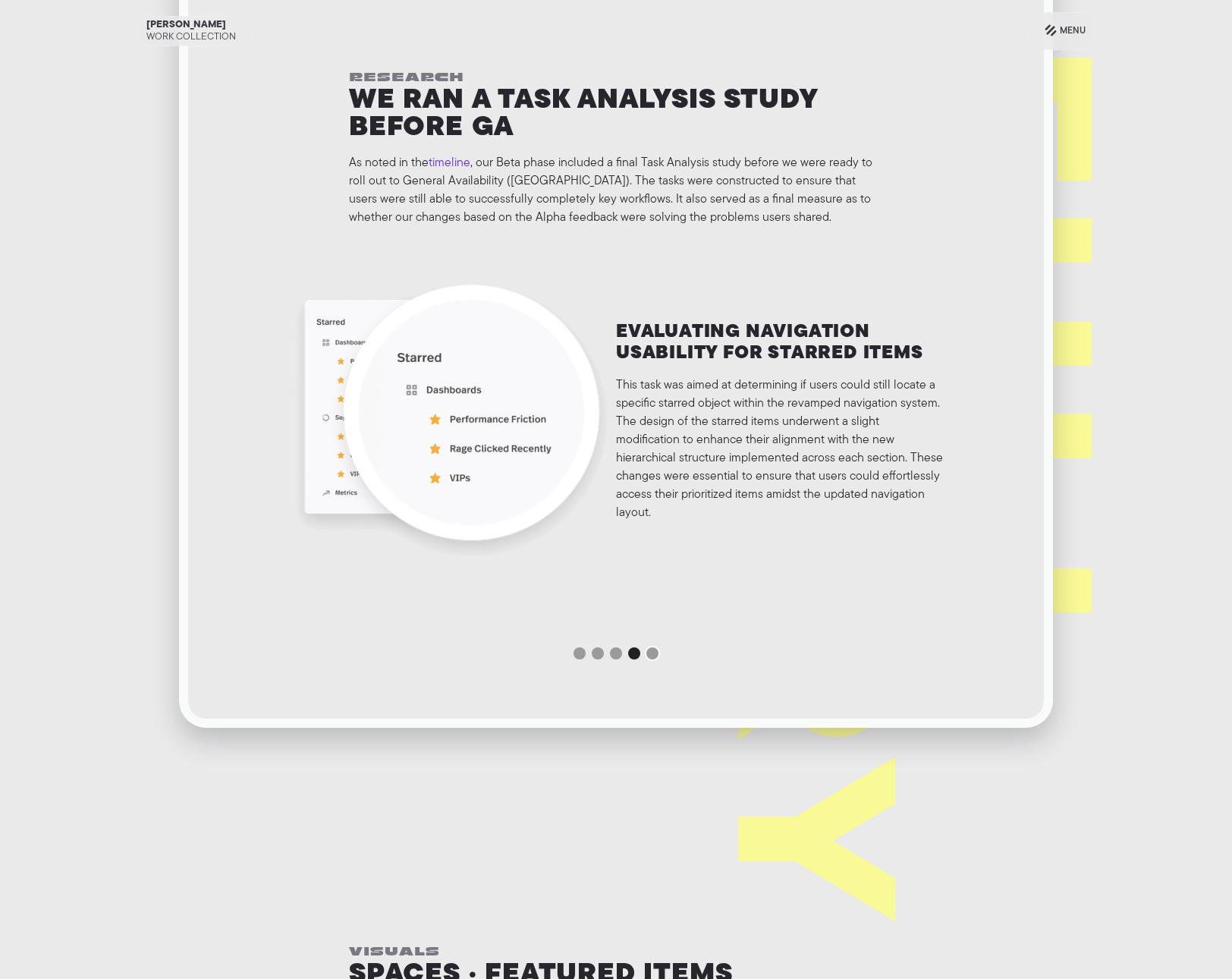
click at [649, 654] on div "Show slide 5 of 5" at bounding box center [652, 653] width 12 height 12
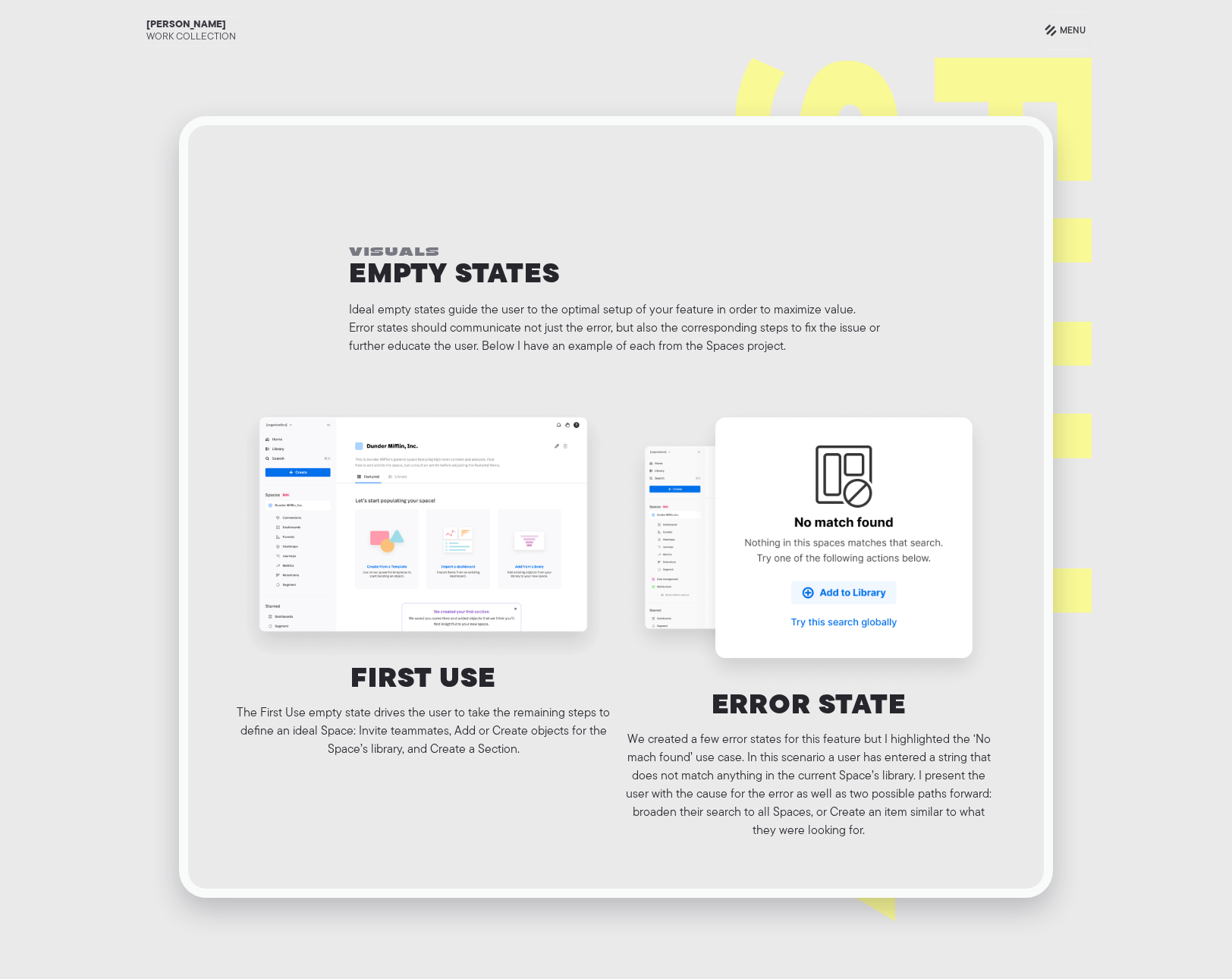
scroll to position [3592, 0]
